Goal: Task Accomplishment & Management: Use online tool/utility

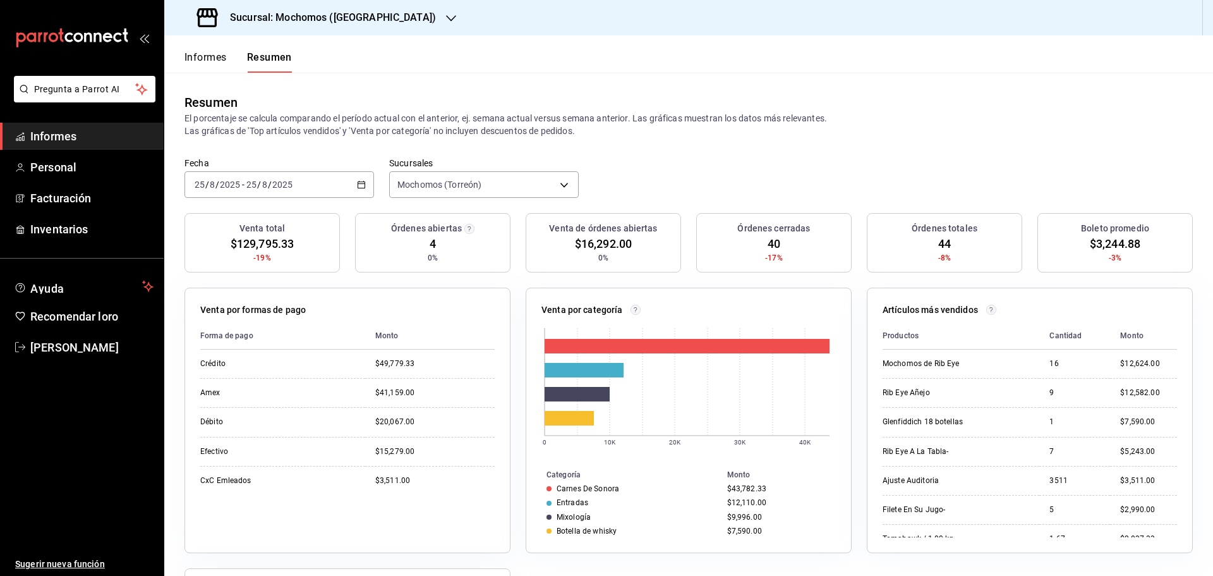
click at [208, 62] on font "Informes" at bounding box center [206, 57] width 42 height 12
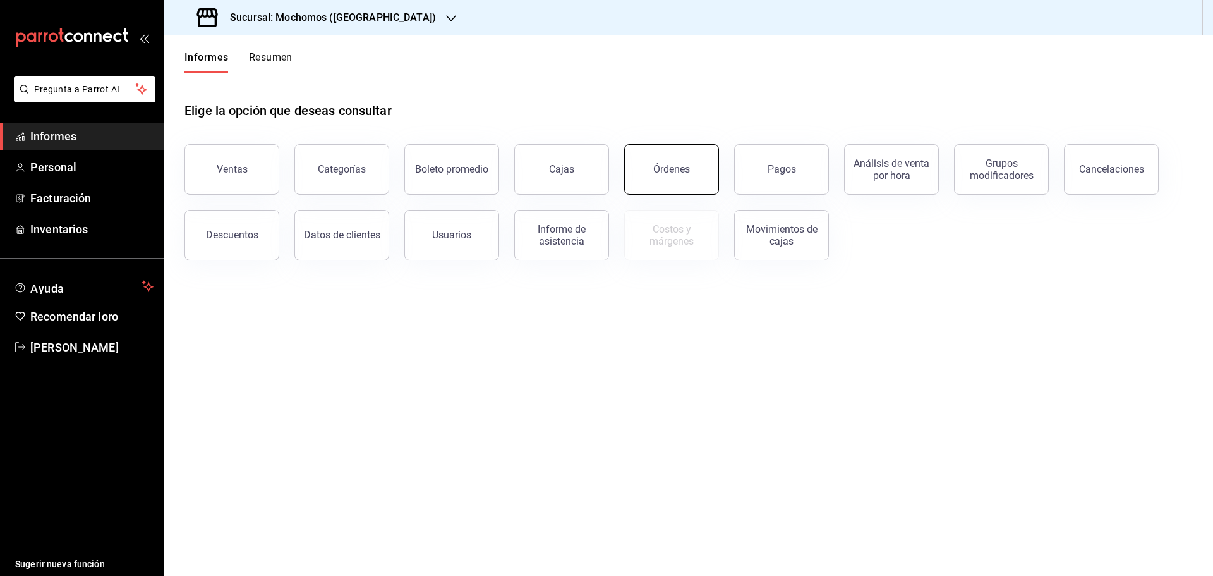
click at [692, 178] on button "Órdenes" at bounding box center [671, 169] width 95 height 51
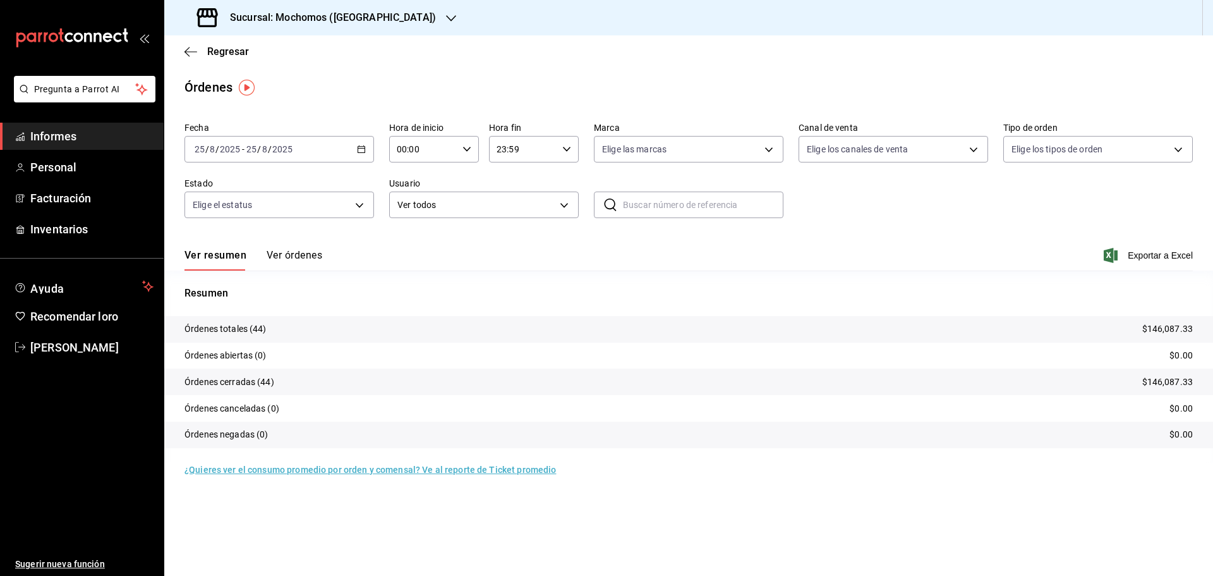
click at [364, 152] on \(Stroke\) "button" at bounding box center [362, 149] width 8 height 7
click at [257, 326] on font "Rango de fechas" at bounding box center [228, 329] width 67 height 10
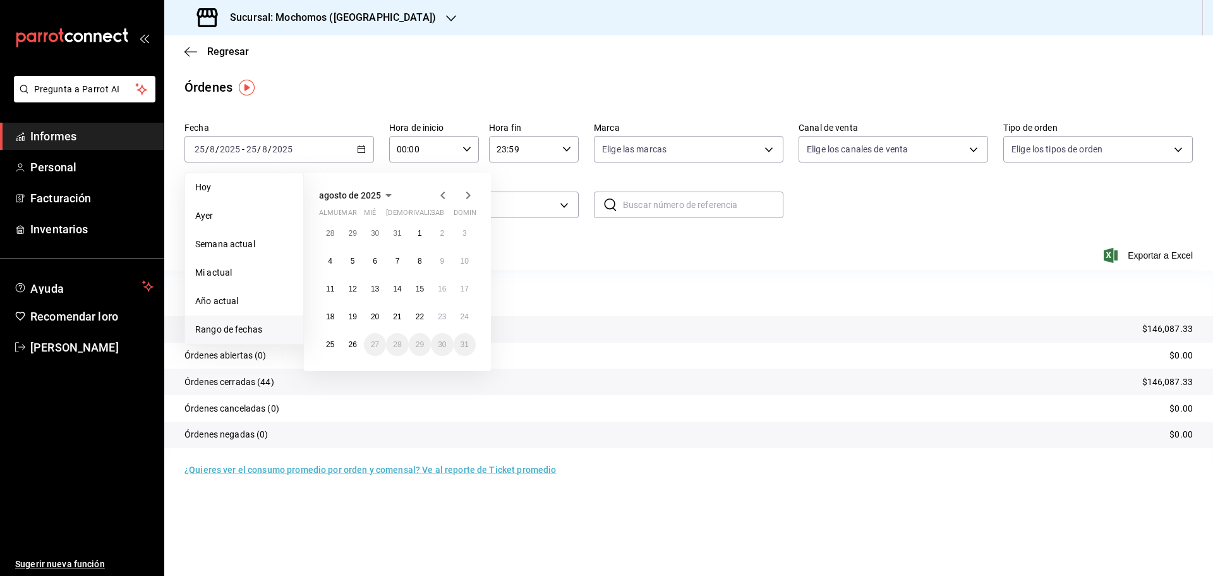
click at [257, 326] on span "Rango de fechas" at bounding box center [244, 329] width 98 height 13
click at [393, 263] on button "7" at bounding box center [397, 261] width 22 height 23
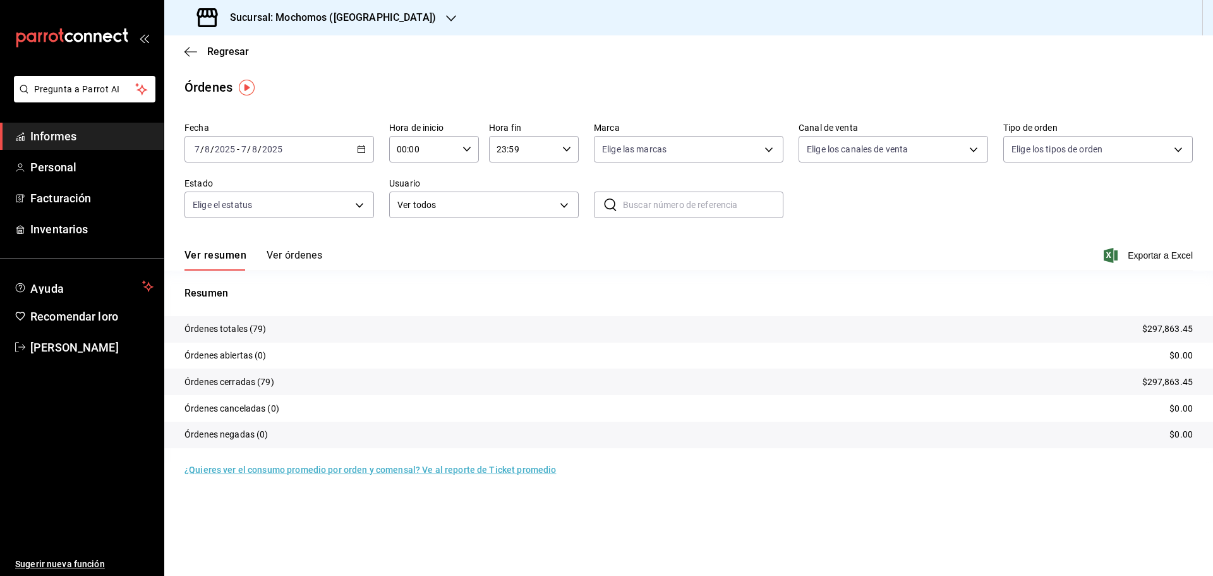
click at [467, 145] on icon "button" at bounding box center [467, 149] width 9 height 9
click at [416, 211] on font "05" at bounding box center [412, 207] width 10 height 10
type input "05:00"
click at [416, 211] on font "05" at bounding box center [412, 207] width 10 height 10
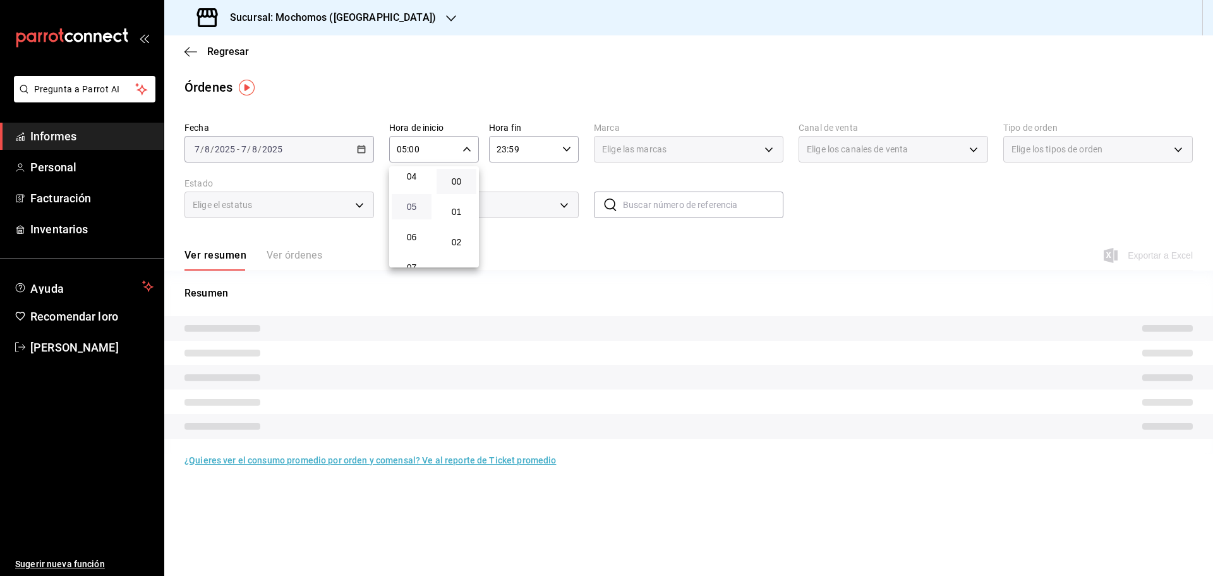
click at [411, 207] on font "05" at bounding box center [412, 207] width 10 height 10
click at [409, 207] on font "05" at bounding box center [412, 207] width 10 height 10
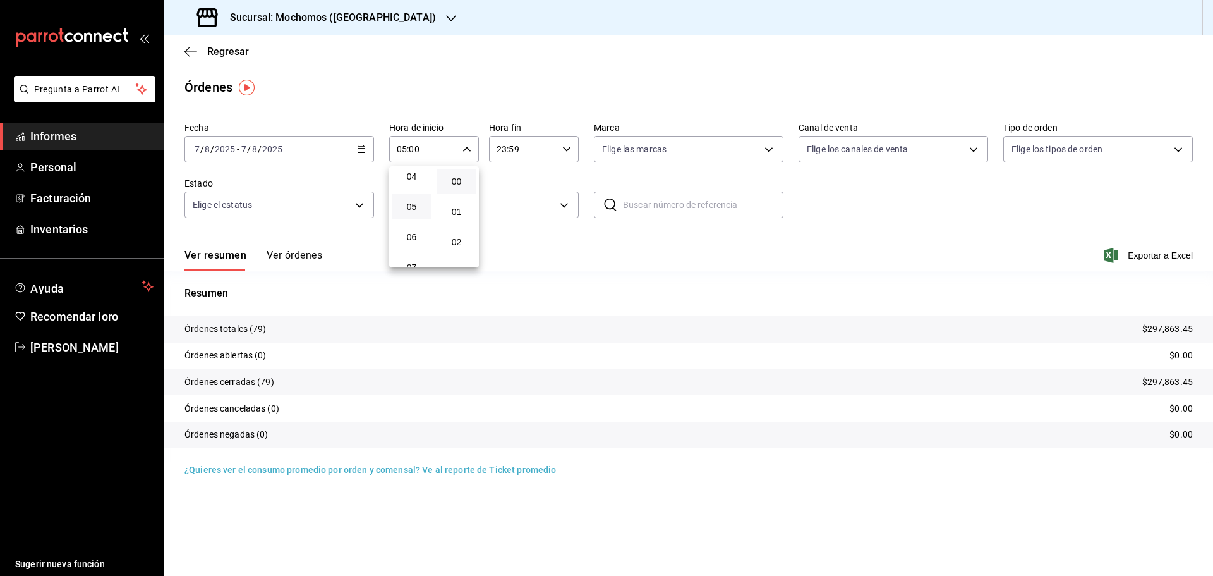
click at [1157, 257] on div at bounding box center [606, 288] width 1213 height 576
click at [1157, 257] on font "Exportar a Excel" at bounding box center [1160, 255] width 65 height 10
click at [304, 257] on font "Ver órdenes" at bounding box center [295, 255] width 56 height 12
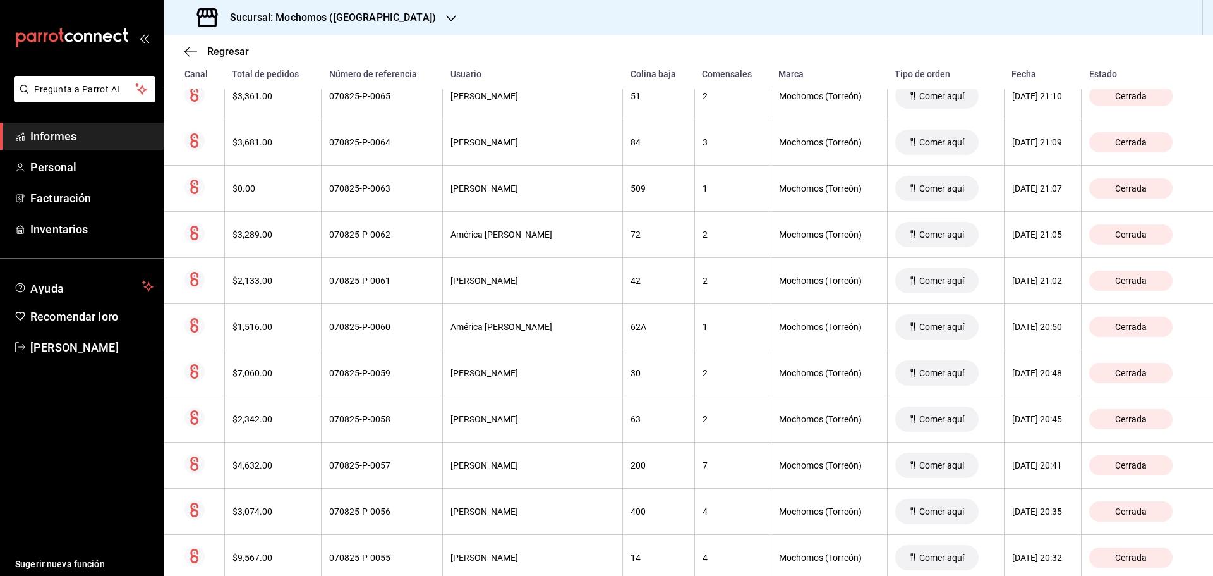
scroll to position [908, 0]
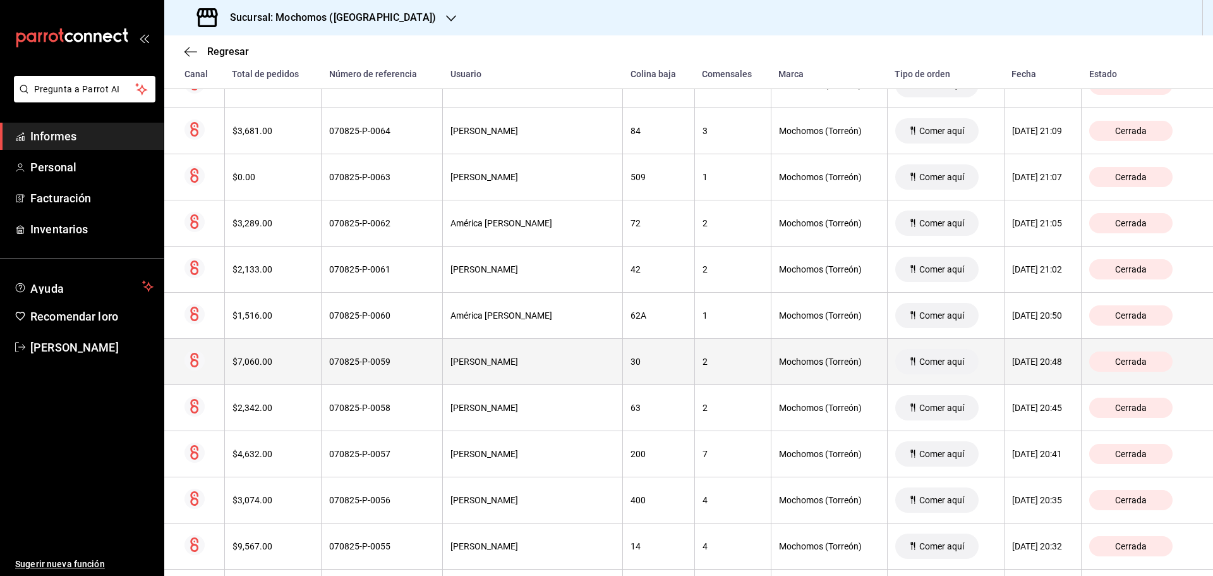
click at [1110, 362] on span "Cerrada" at bounding box center [1131, 361] width 42 height 10
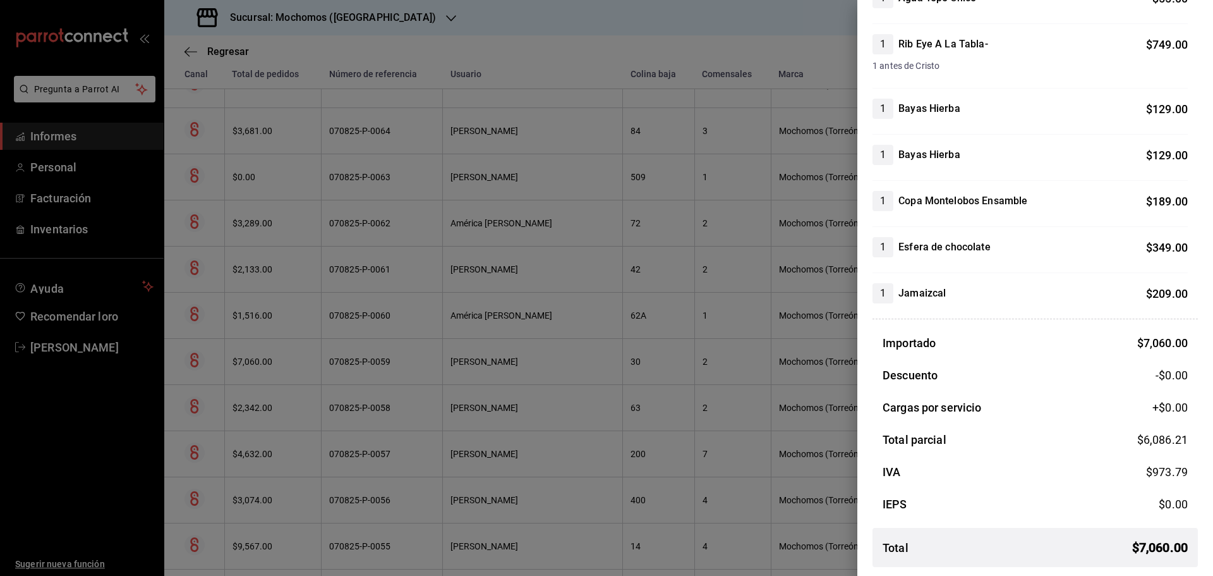
scroll to position [863, 0]
click at [674, 33] on div at bounding box center [606, 288] width 1213 height 576
